Goal: Information Seeking & Learning: Understand process/instructions

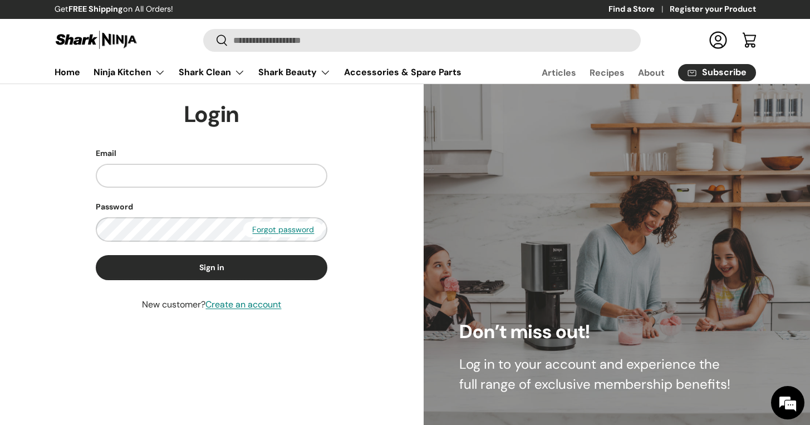
click at [749, 42] on link "Cart" at bounding box center [749, 40] width 24 height 24
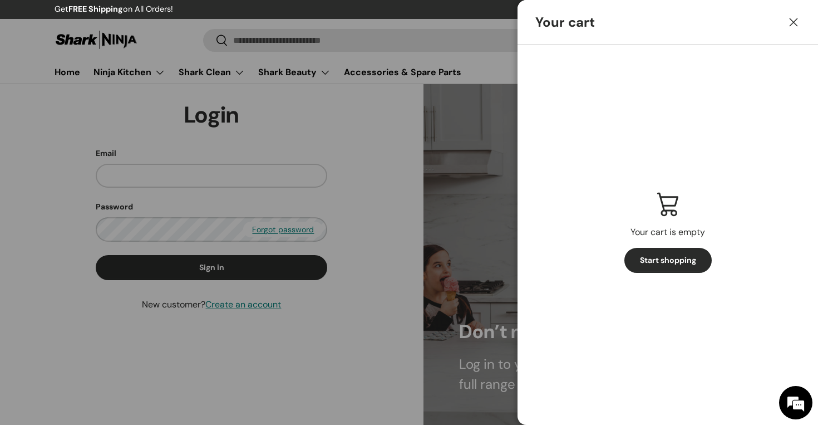
click at [799, 23] on button "Close" at bounding box center [793, 22] width 24 height 24
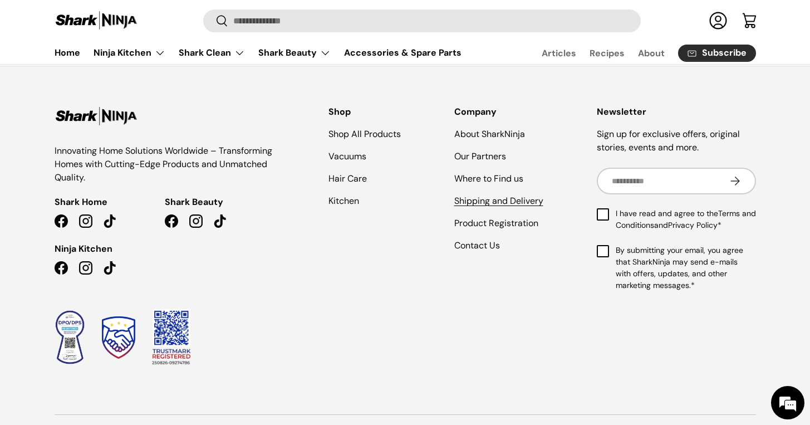
click at [510, 201] on link "Shipping and Delivery" at bounding box center [498, 201] width 89 height 12
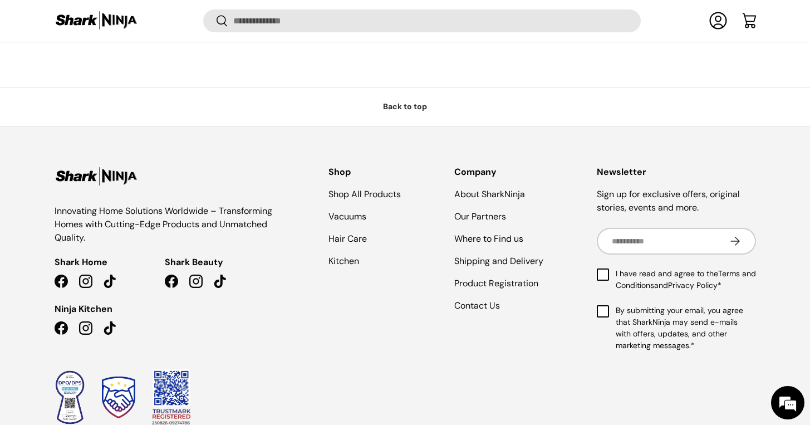
scroll to position [1038, 0]
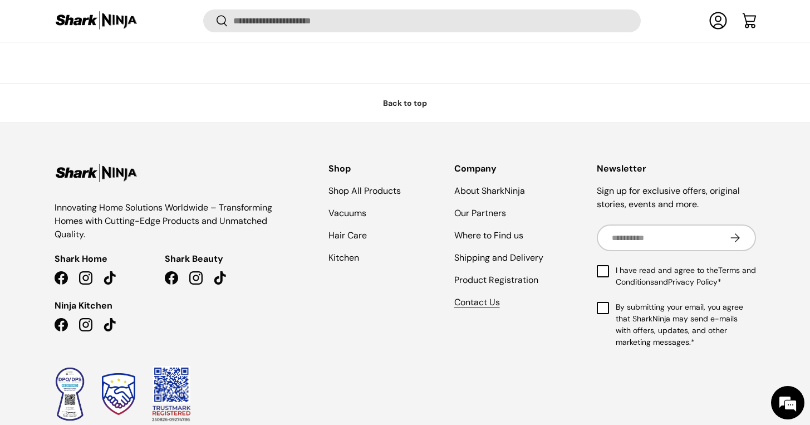
click at [476, 303] on link "Contact Us" at bounding box center [477, 302] width 46 height 12
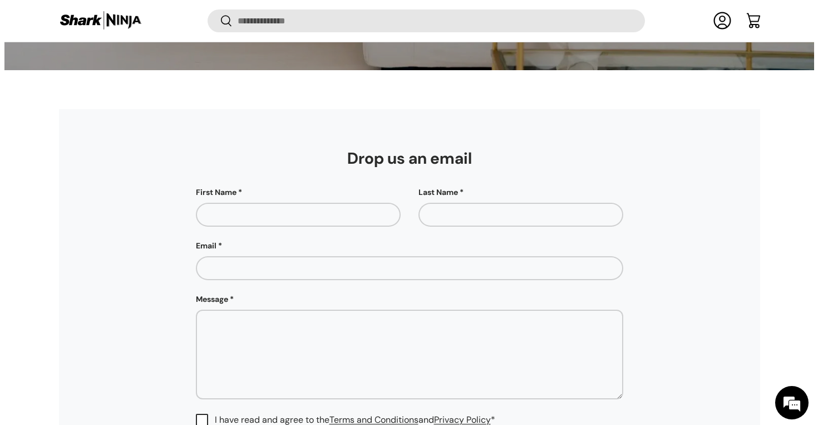
scroll to position [275, 0]
